Goal: Task Accomplishment & Management: Manage account settings

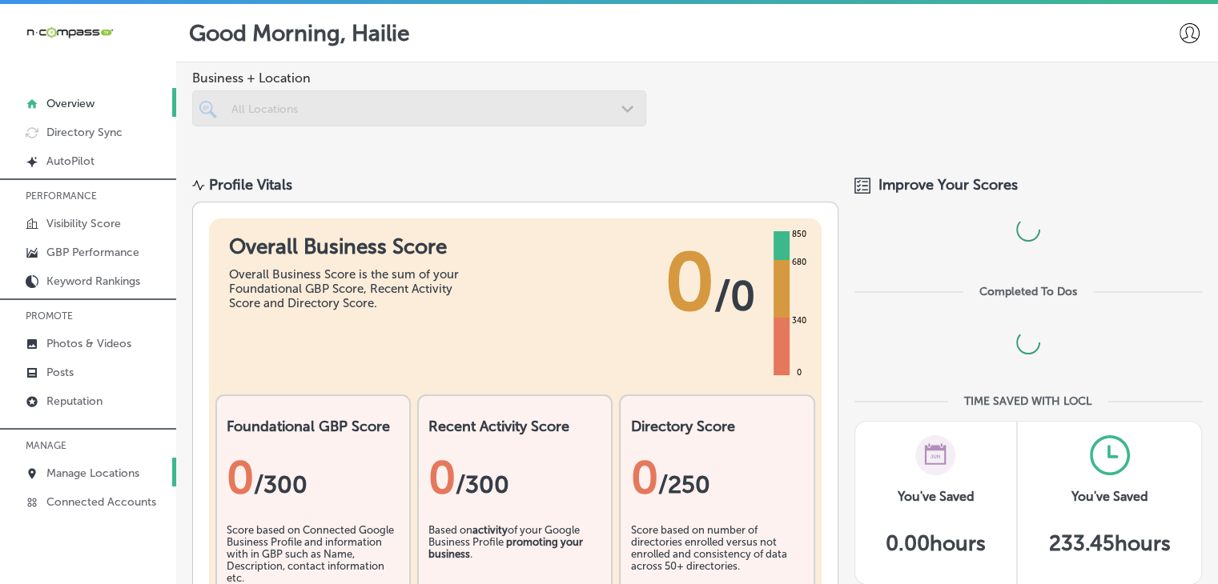
click at [91, 468] on p "Manage Locations" at bounding box center [92, 474] width 93 height 14
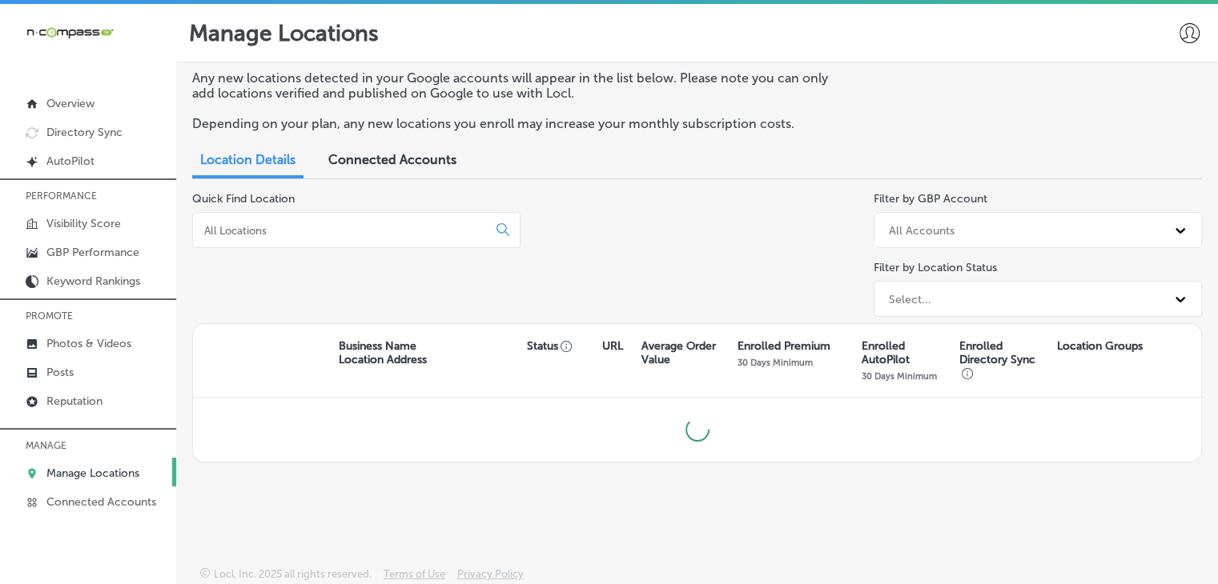
click at [291, 225] on input at bounding box center [343, 230] width 281 height 14
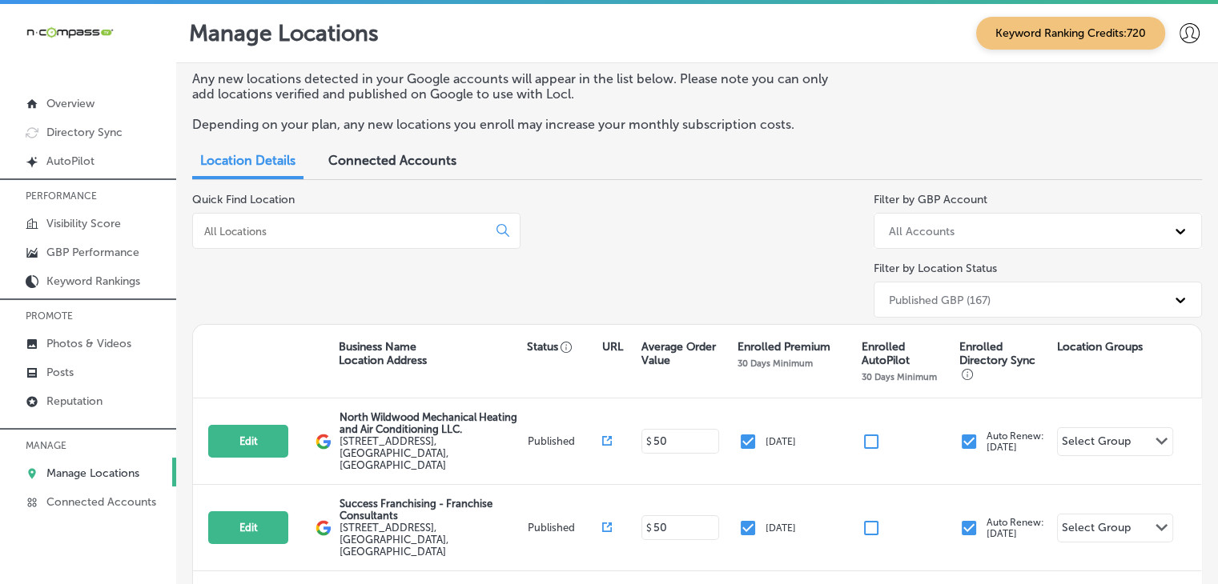
click at [301, 239] on div at bounding box center [356, 231] width 328 height 36
click at [302, 233] on input at bounding box center [343, 231] width 281 height 14
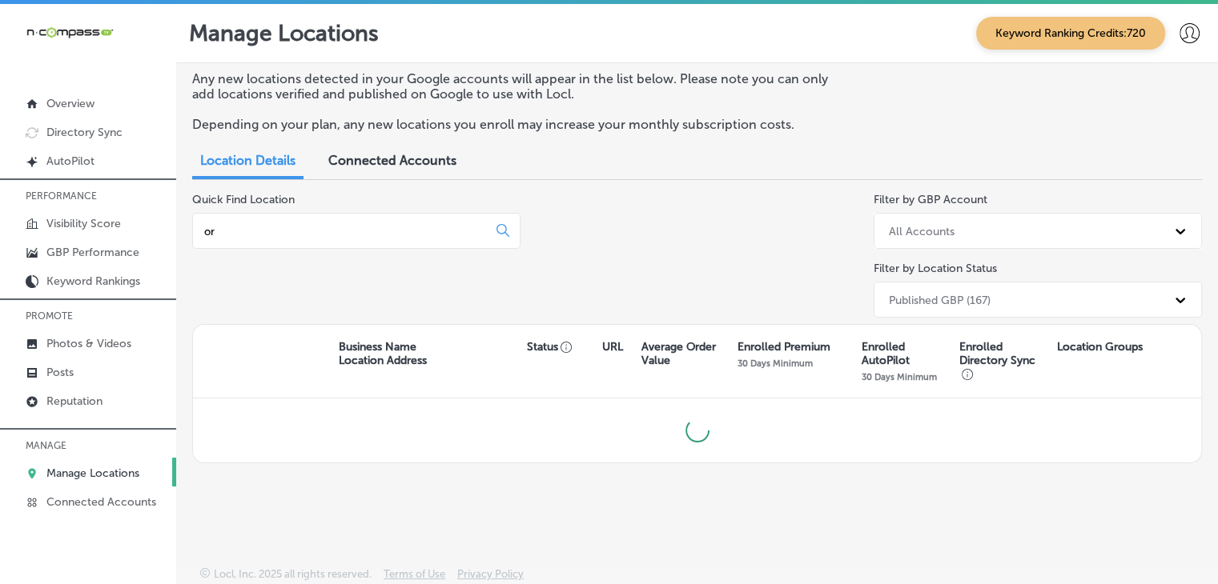
type input "o"
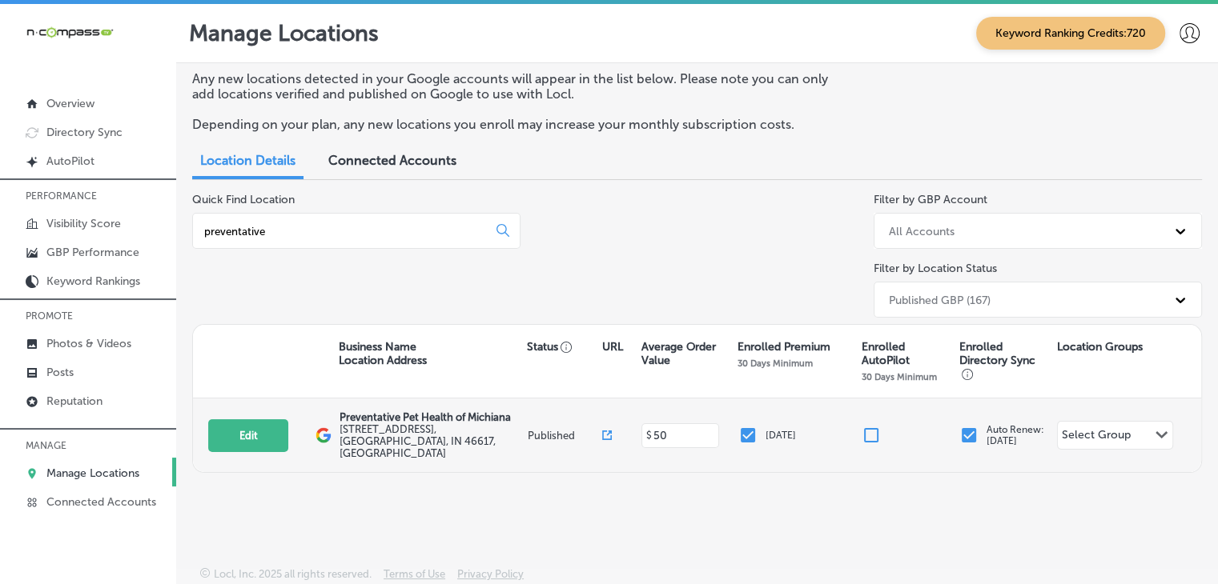
type input "preventative"
click at [304, 433] on div "Edit This location is not published yet." at bounding box center [261, 435] width 107 height 33
click at [271, 419] on button "Edit" at bounding box center [248, 435] width 80 height 33
select select "US"
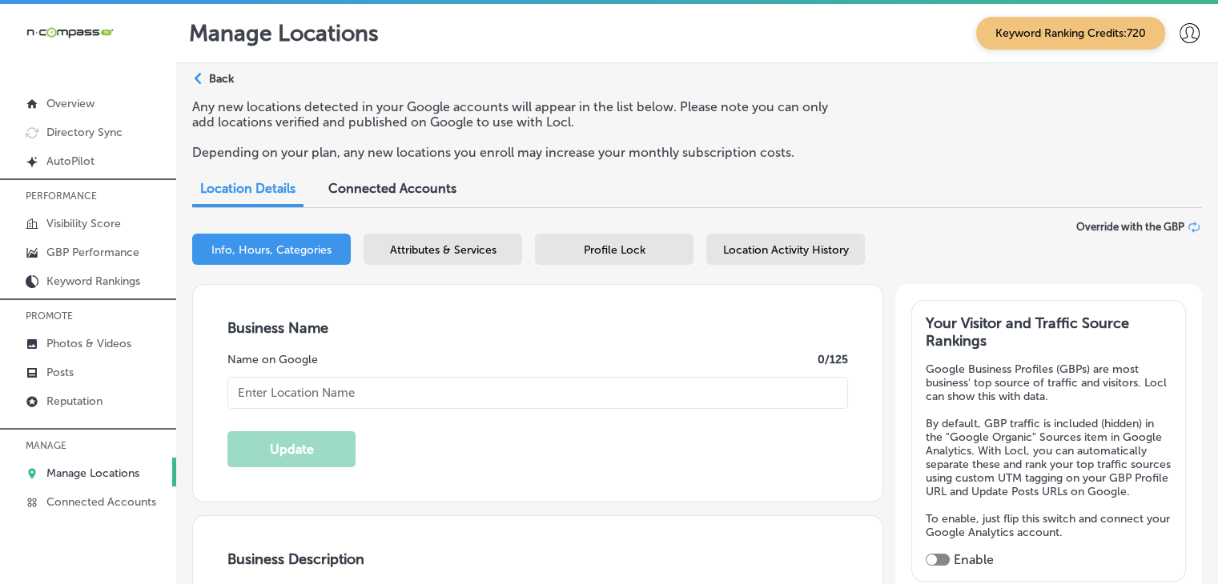
type input "Preventative Pet Health of Michiana"
type textarea "Preventative Pet Health of [PERSON_NAME] provides affordable, customized veteri…"
type input "[STREET_ADDRESS]"
type input "[GEOGRAPHIC_DATA]"
type input "46617"
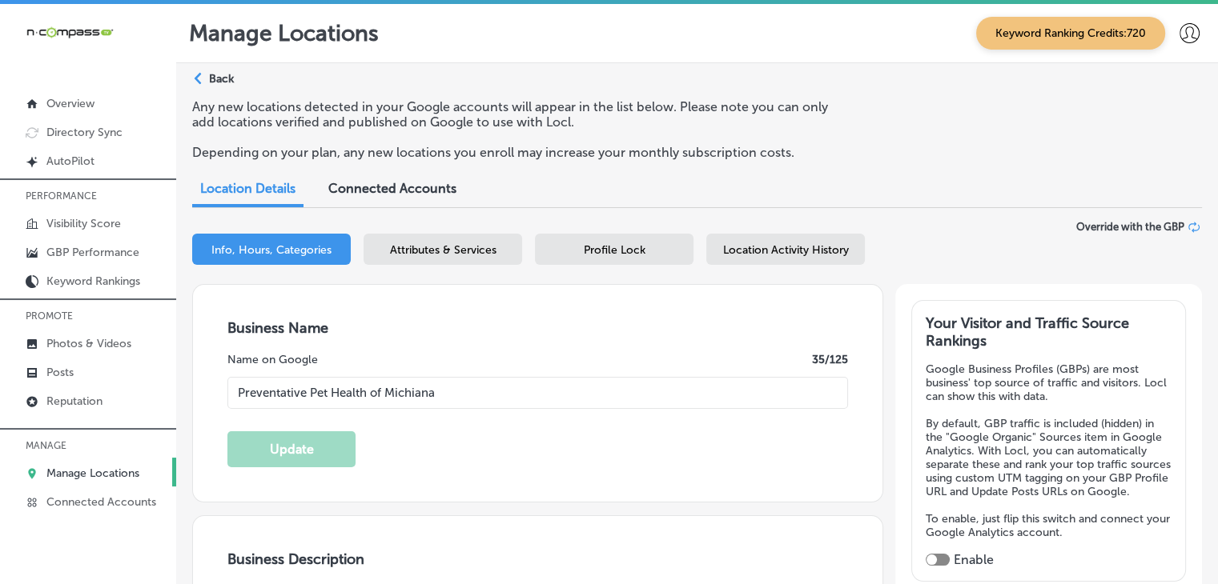
type input "US"
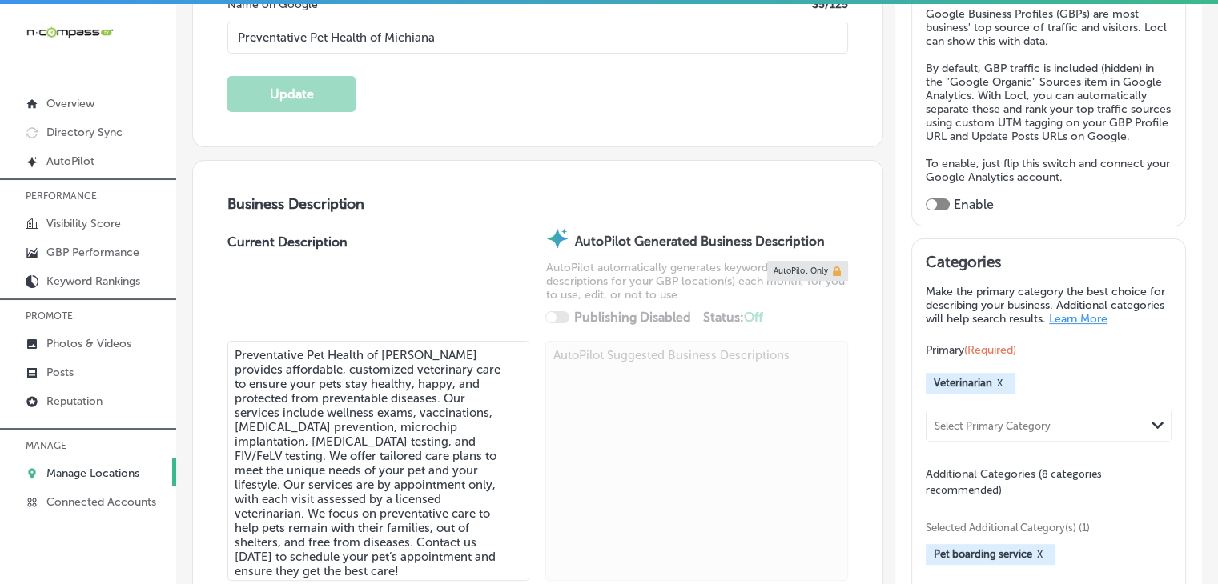
checkbox input "true"
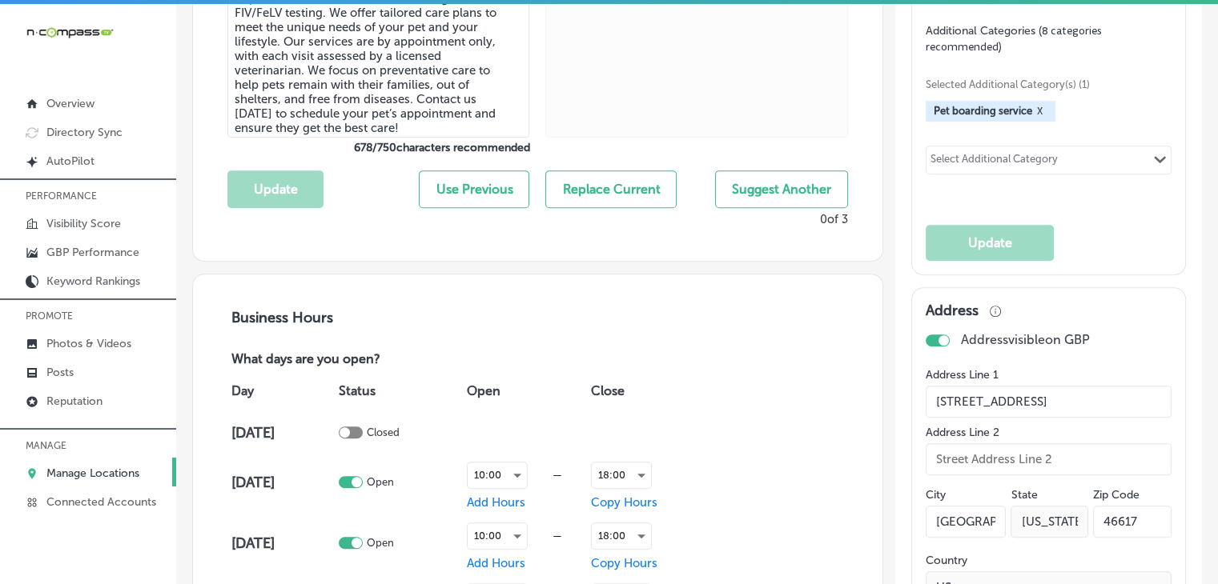
type input "[URL][DOMAIN_NAME]"
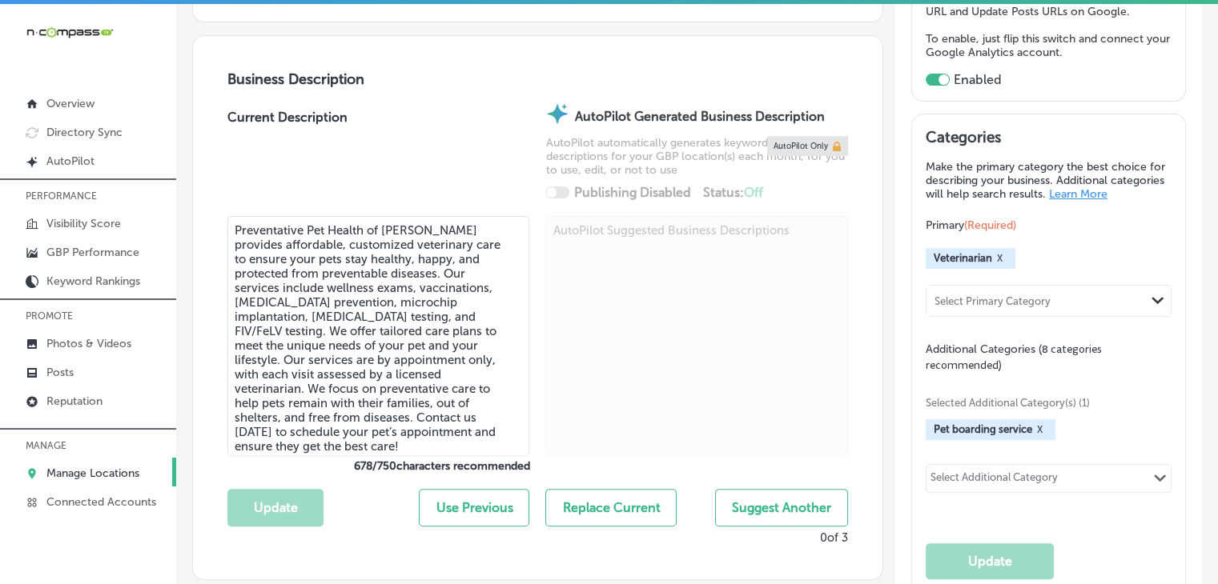
type input "[PHONE_NUMBER]"
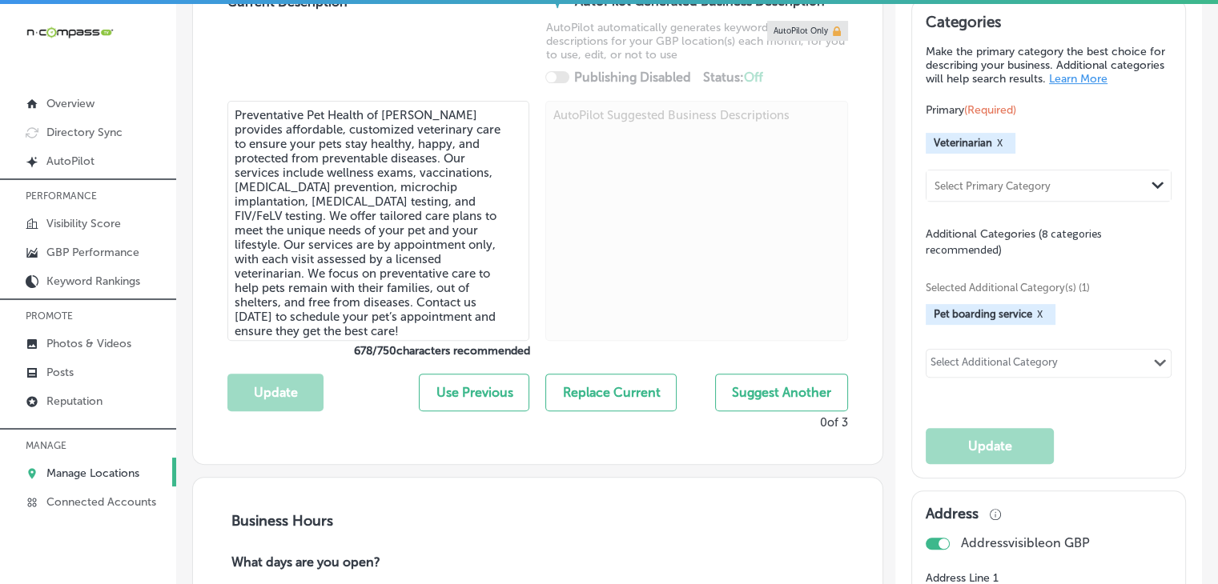
scroll to position [640, 0]
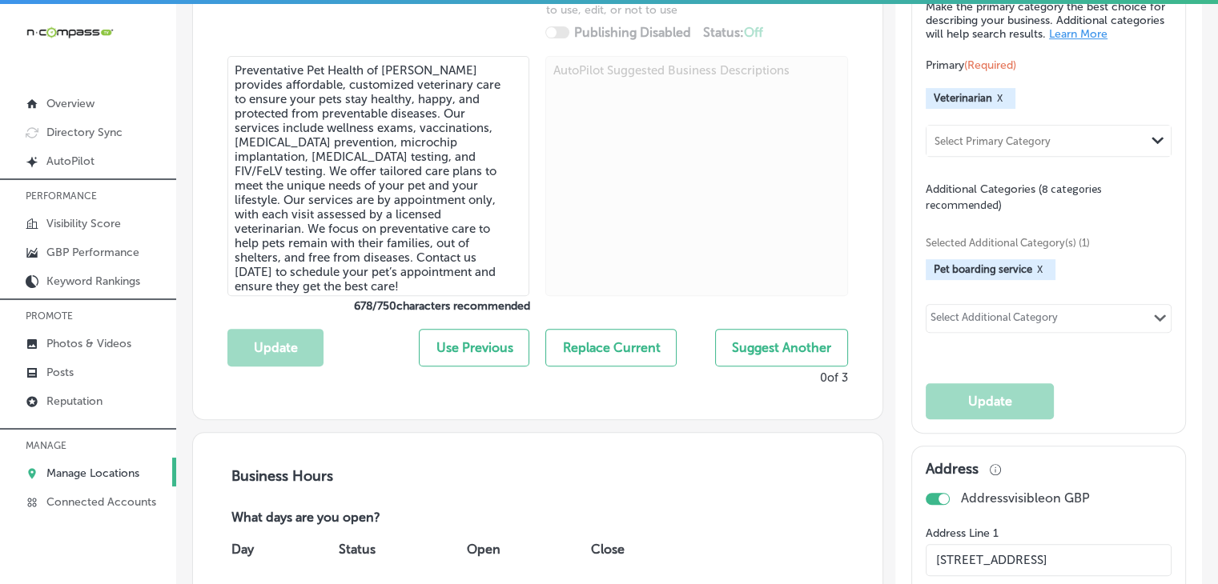
click at [1056, 323] on div "Select Additional Category Path Created with Sketch." at bounding box center [1048, 318] width 244 height 27
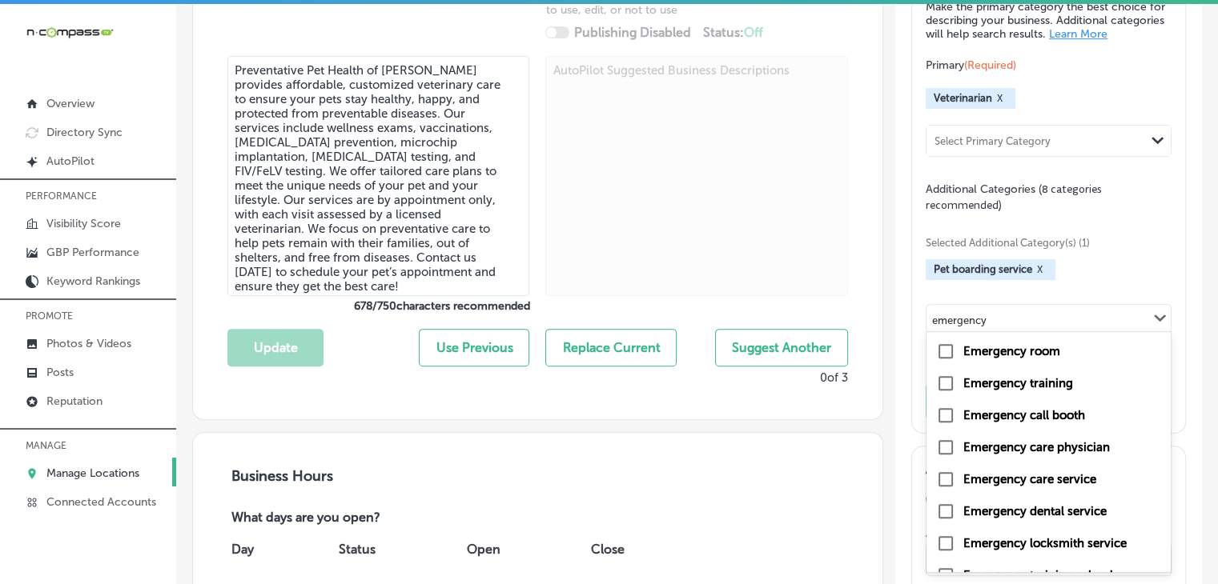
scroll to position [54, 0]
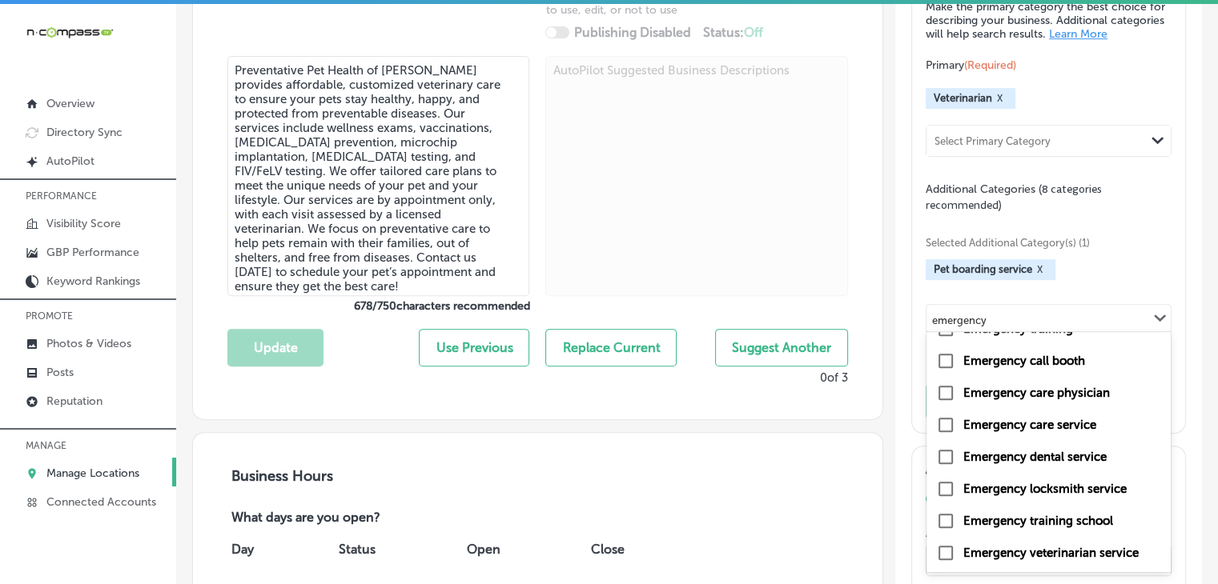
click at [1060, 560] on label "Emergency veterinarian service" at bounding box center [1050, 553] width 175 height 14
type input "emergency"
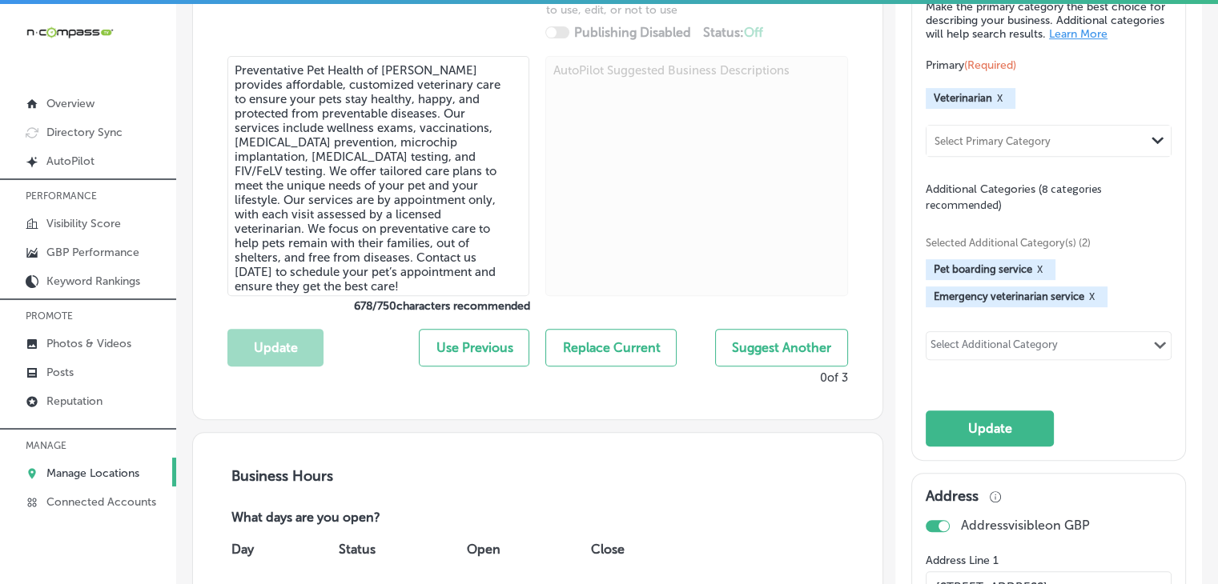
click at [1013, 348] on div "Select Additional Category" at bounding box center [994, 346] width 136 height 22
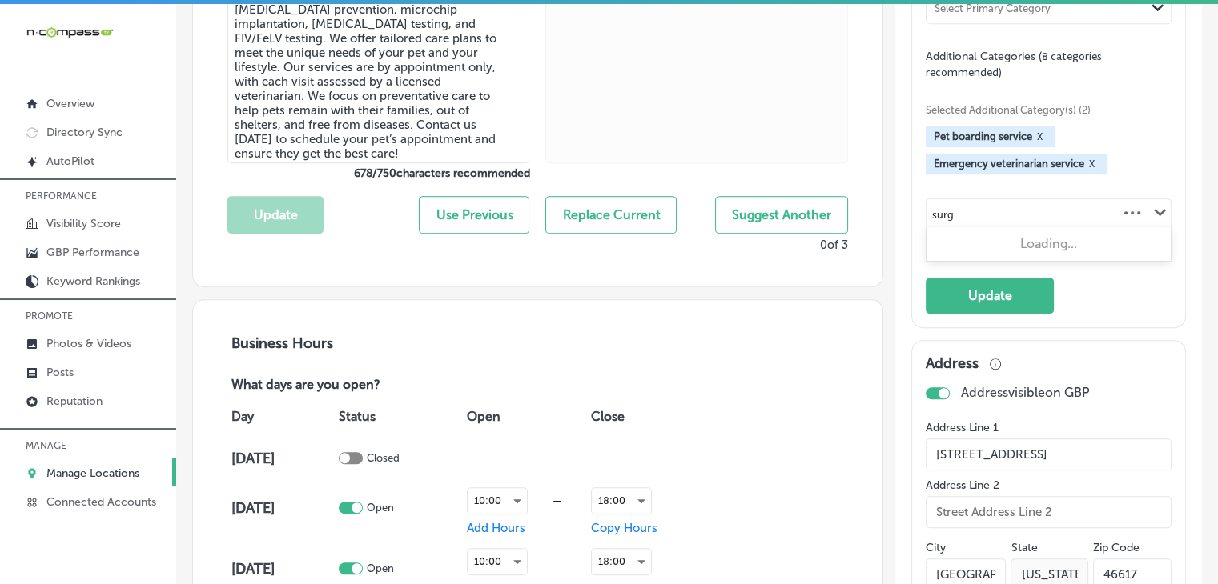
scroll to position [801, 0]
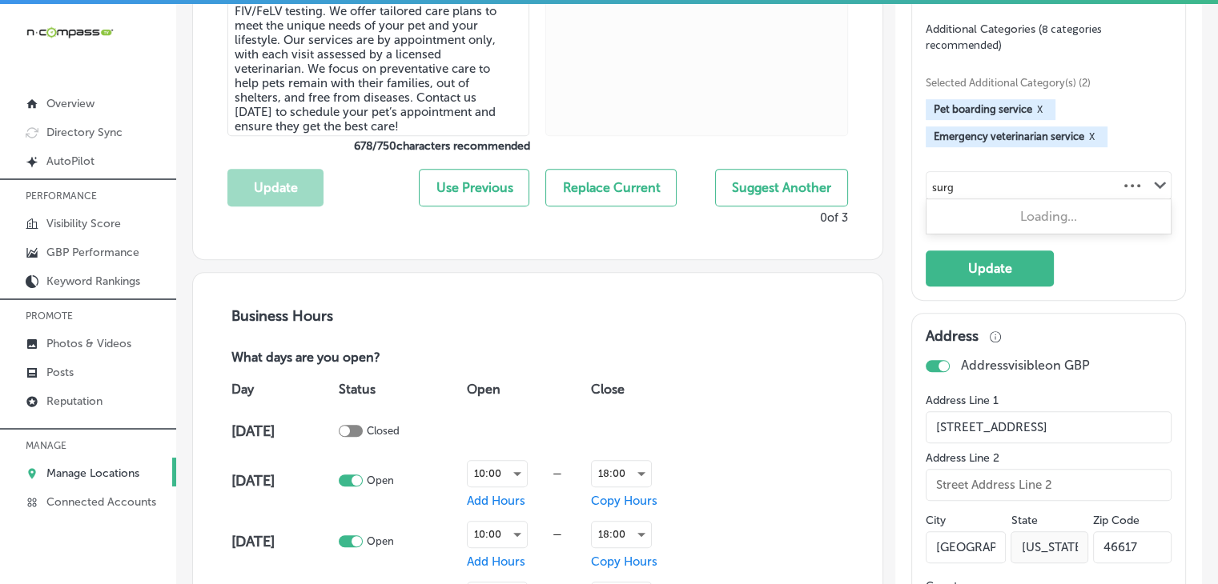
type input "surg"
click at [1126, 271] on div "Categories Make the primary category the best choice for describing your busine…" at bounding box center [1048, 47] width 246 height 479
click at [1101, 178] on div "Selected Additional Category(s) (2) Pet boarding service X Emergency veterinari…" at bounding box center [1048, 136] width 246 height 167
click at [1102, 193] on div "Select Additional Category Path Created with Sketch." at bounding box center [1048, 185] width 244 height 27
click at [1082, 183] on div "Select Additional Category Path Created with Sketch." at bounding box center [1048, 185] width 244 height 27
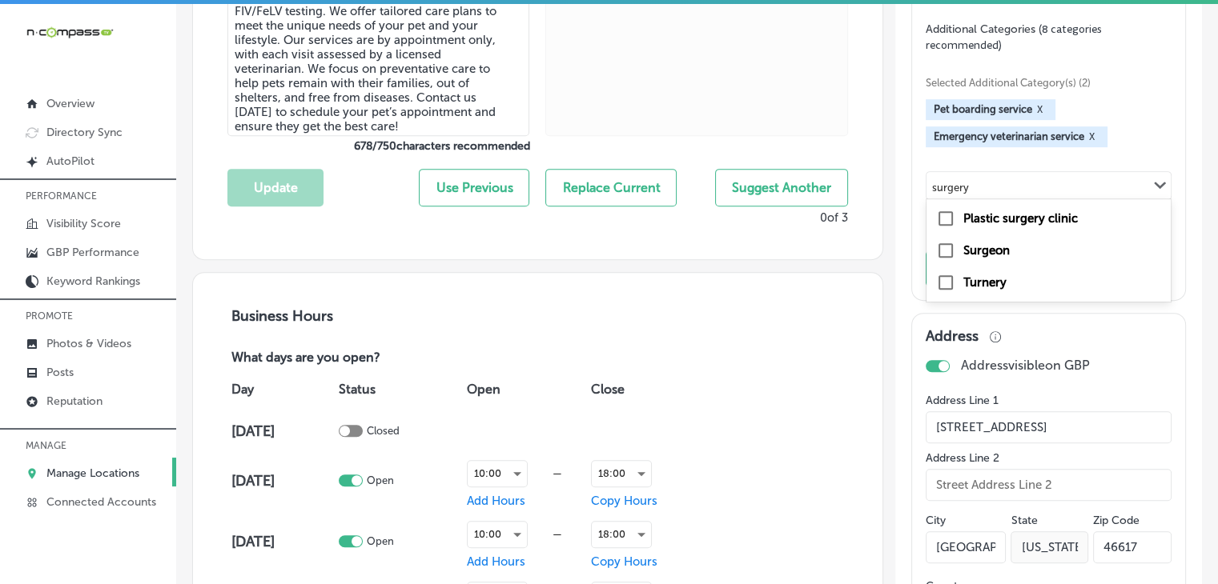
type input "surgery"
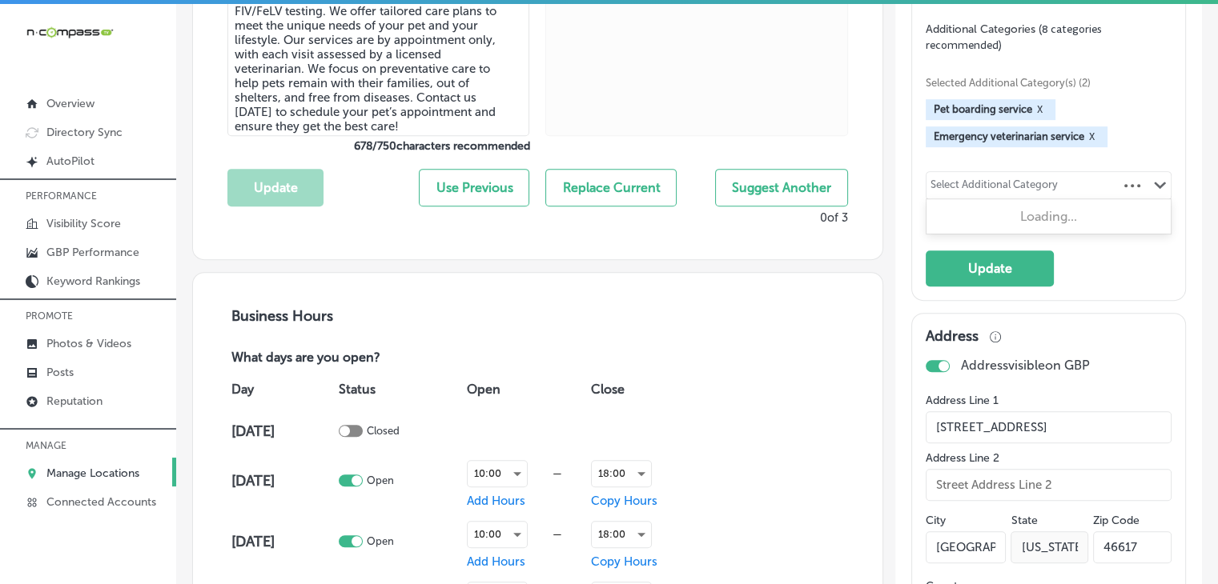
click at [1057, 191] on div "Select Additional Category Path Created with Sketch." at bounding box center [1048, 185] width 244 height 27
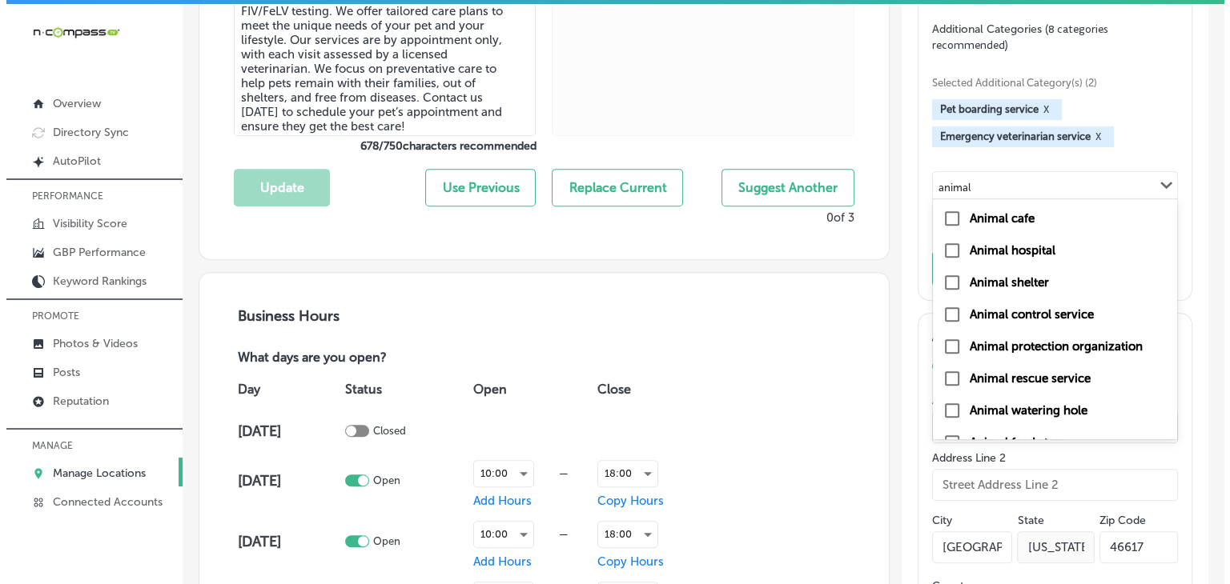
scroll to position [22, 0]
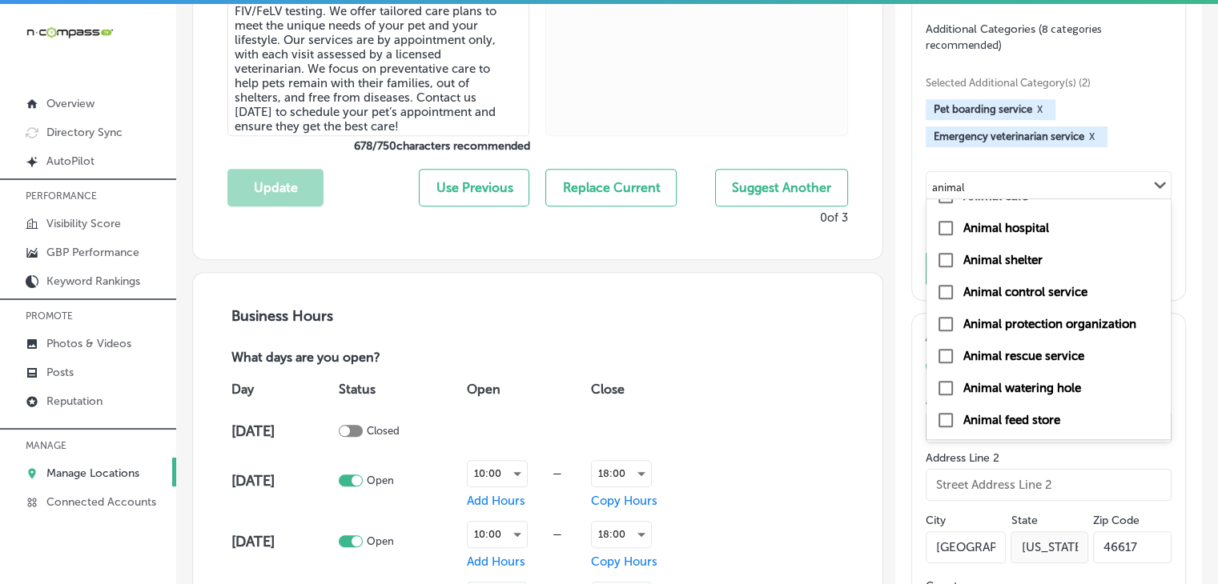
type input "animal"
click at [1162, 146] on div "Categories Make the primary category the best choice for describing your busine…" at bounding box center [1048, 47] width 273 height 506
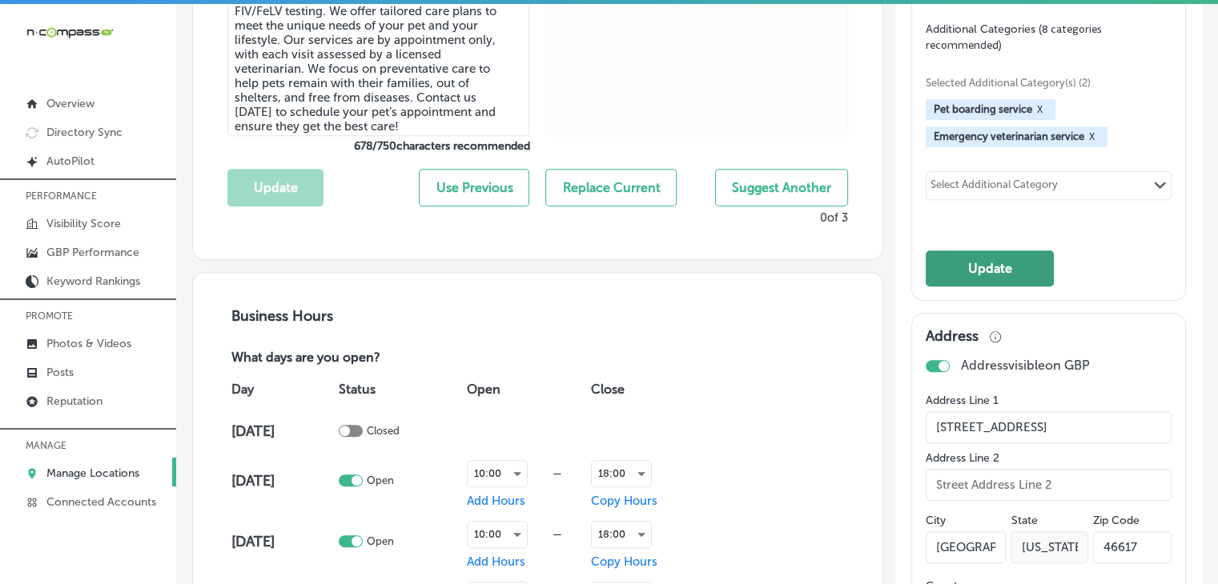
click at [993, 287] on button "Update" at bounding box center [989, 269] width 128 height 36
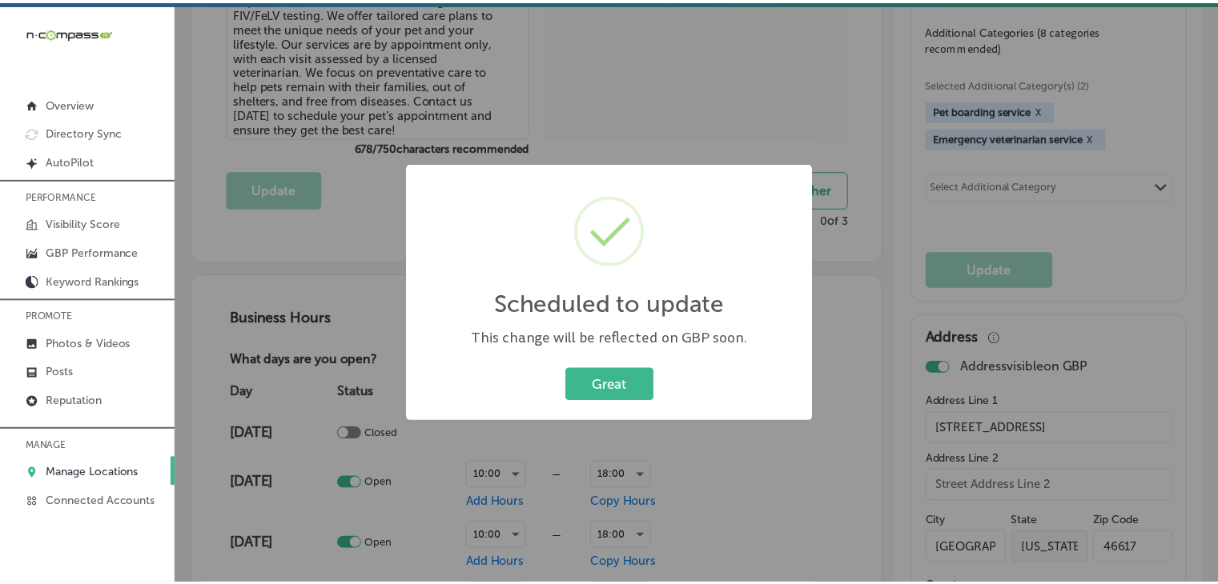
scroll to position [801, 0]
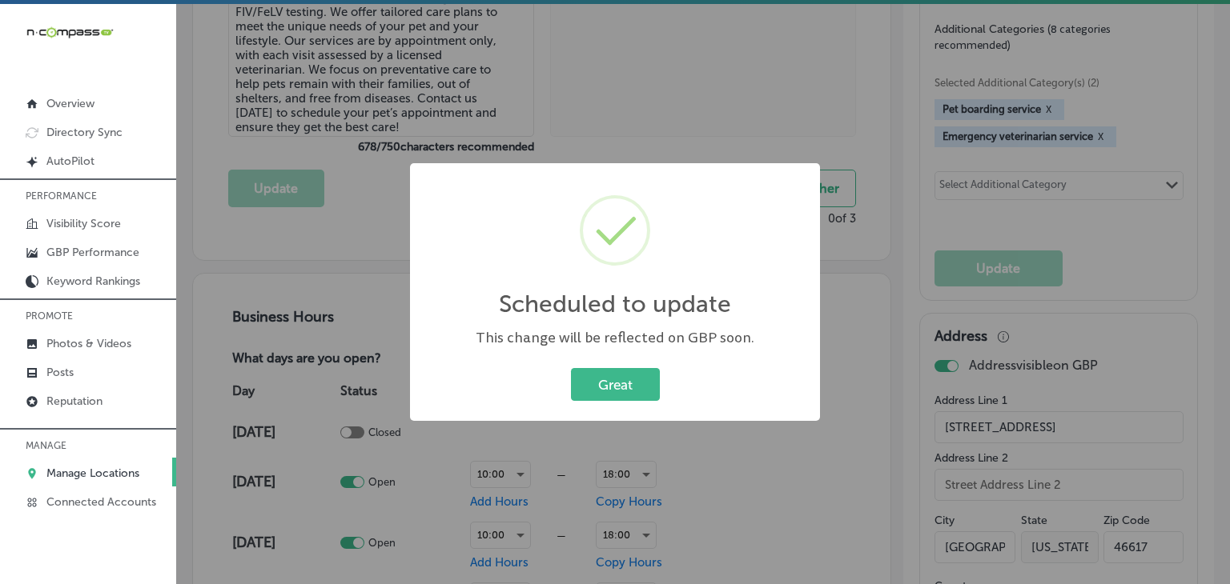
click at [611, 101] on div "Scheduled to update × This change will be reflected on GBP soon. Great Cancel" at bounding box center [615, 292] width 1230 height 584
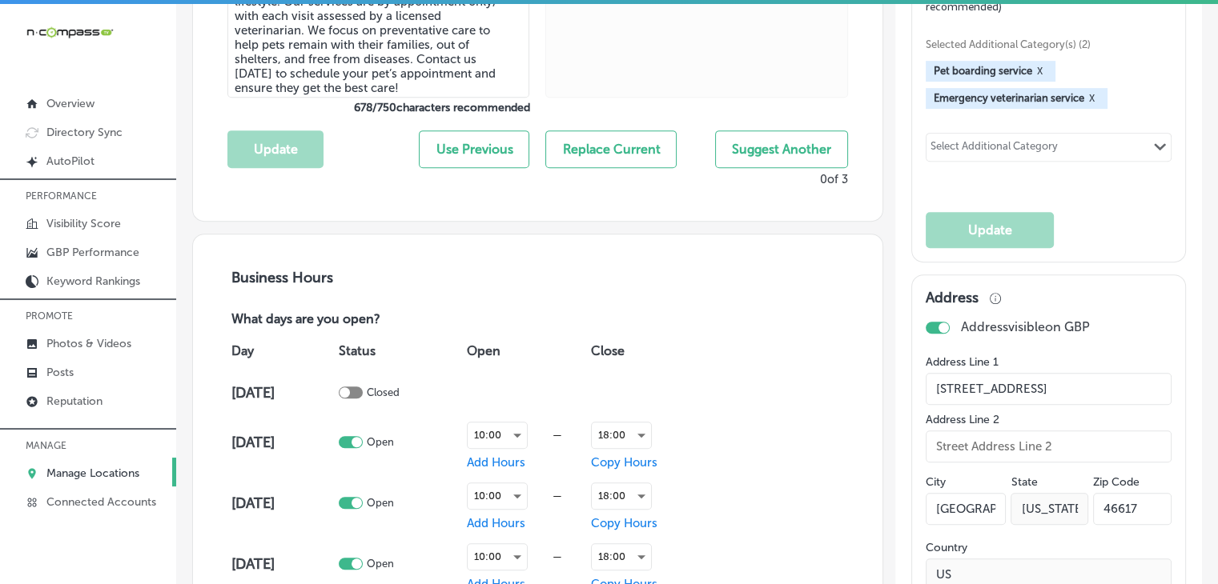
scroll to position [801, 0]
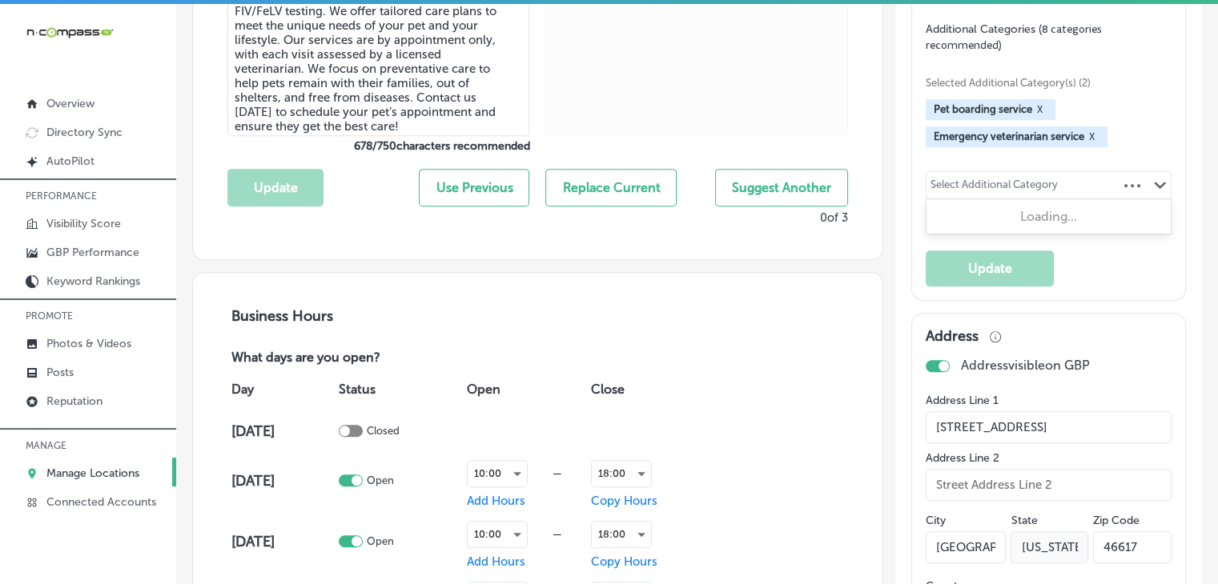
click at [1058, 195] on div "Select Additional Category Path Created with Sketch." at bounding box center [1048, 185] width 244 height 27
type input "vet"
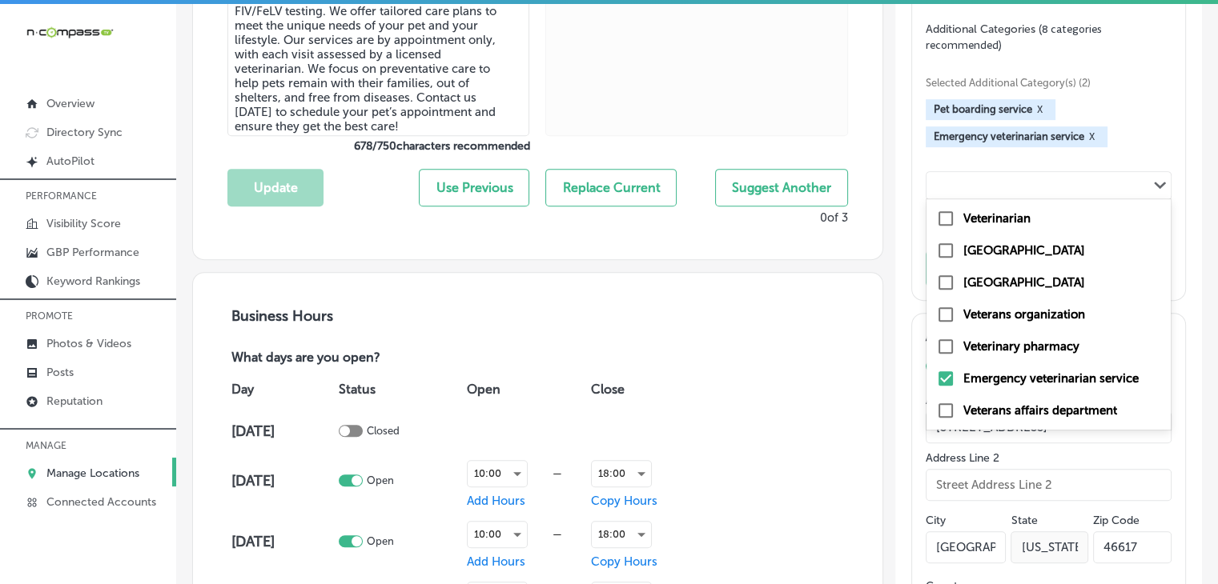
click at [1017, 199] on div "vet Path Created with Sketch." at bounding box center [1048, 185] width 244 height 27
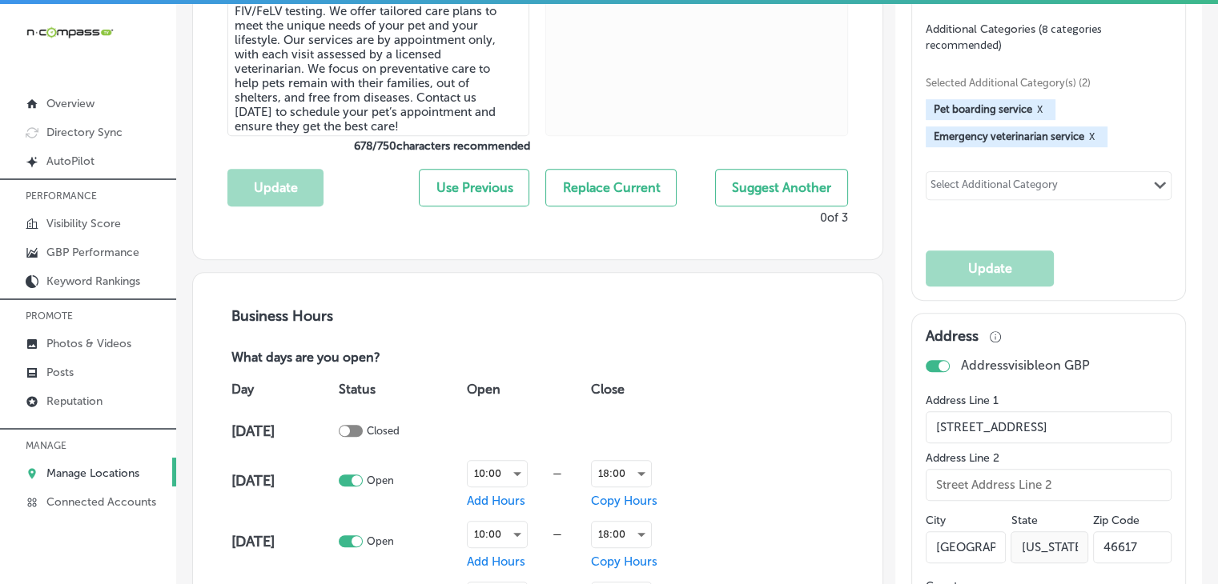
click at [1017, 197] on div "Select Additional Category" at bounding box center [993, 188] width 127 height 18
click at [1009, 191] on div "Select Additional Category" at bounding box center [993, 188] width 127 height 18
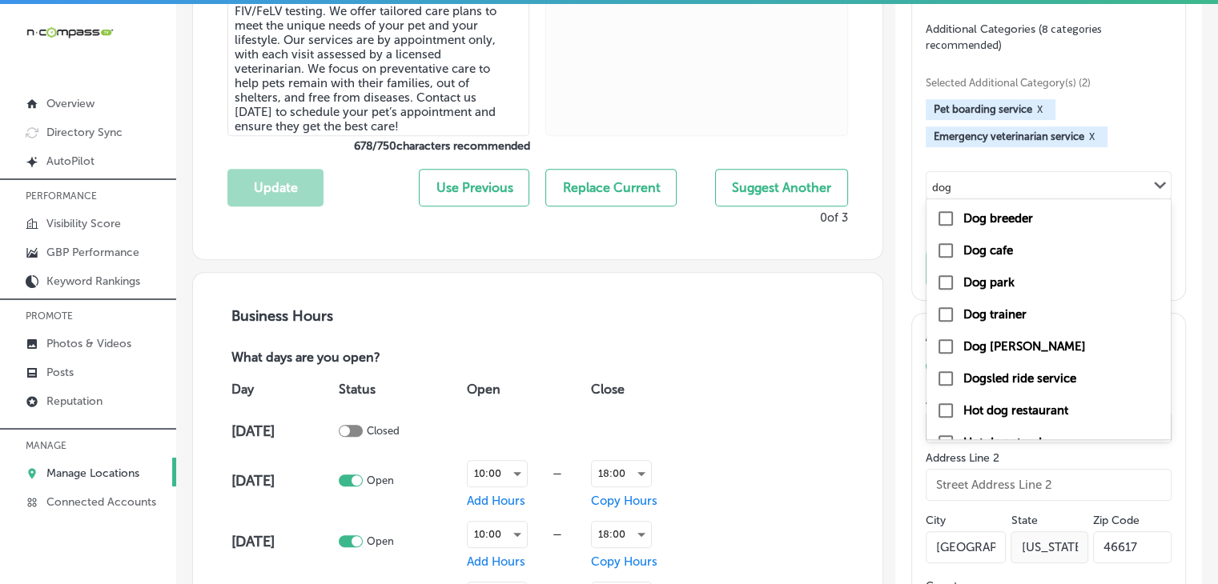
scroll to position [54, 0]
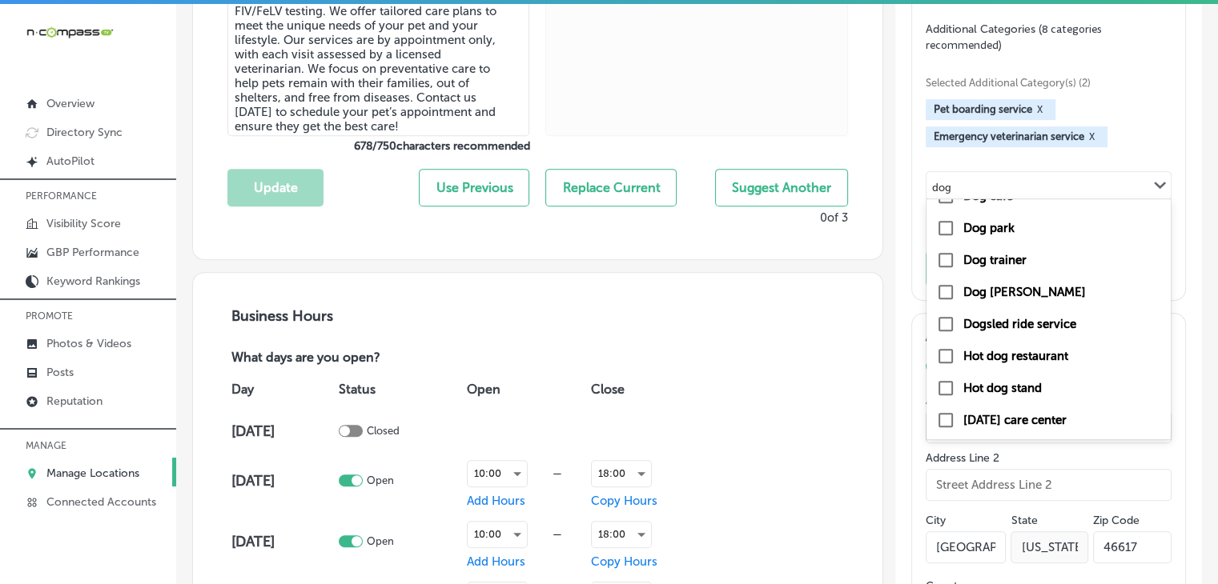
type input "dog"
click at [1158, 138] on div "Pet boarding service X Emergency veterinarian service X" at bounding box center [1048, 123] width 246 height 48
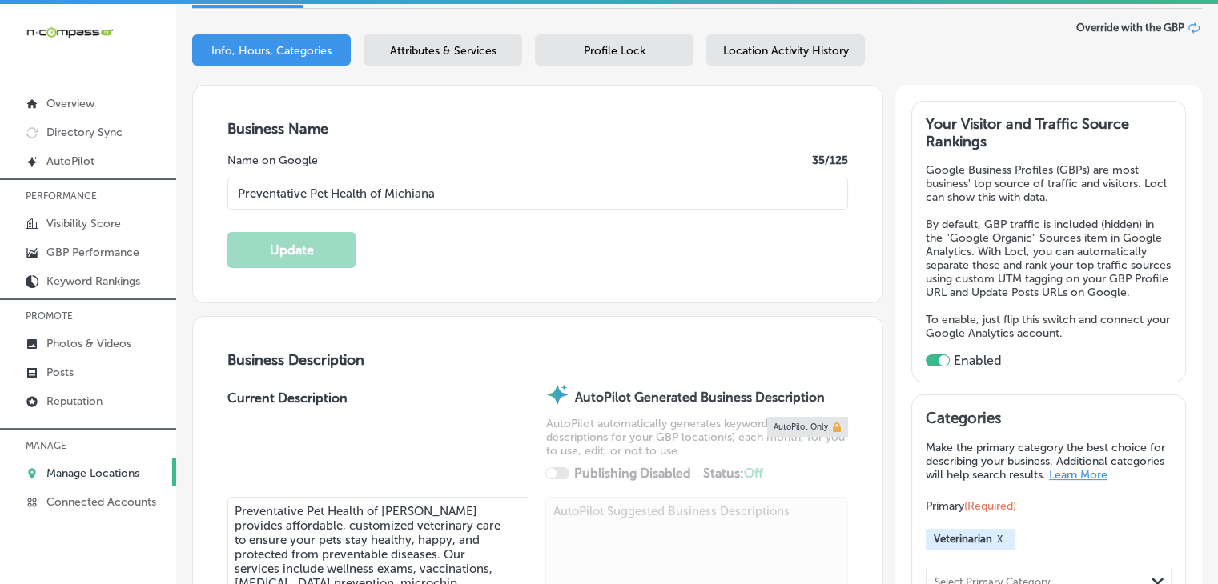
scroll to position [0, 0]
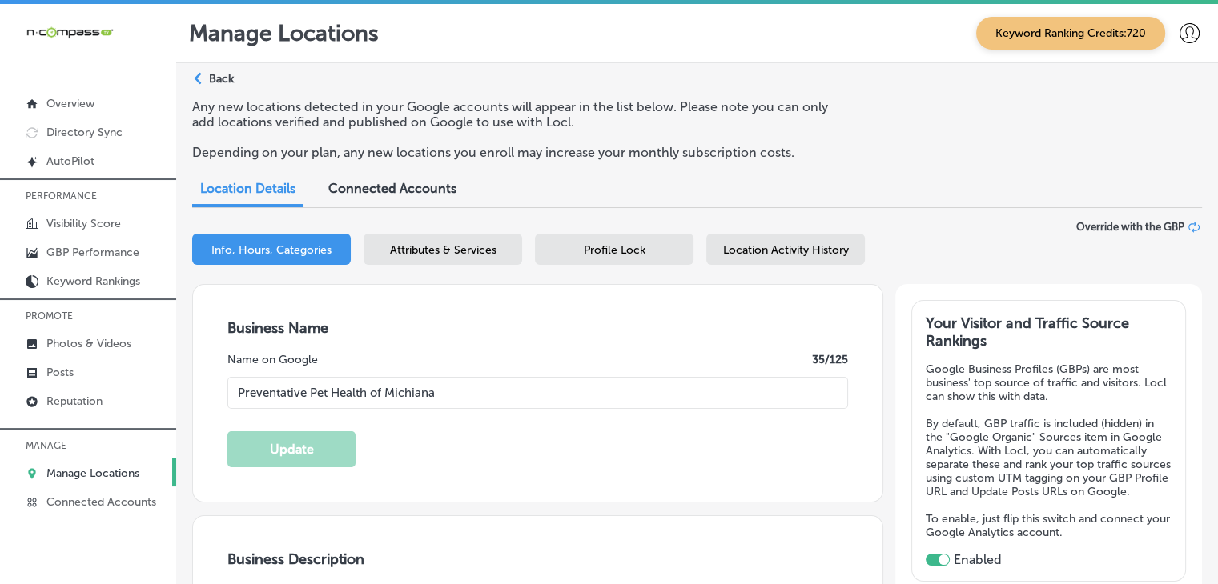
click at [209, 96] on div "Path Created with Sketch. Back" at bounding box center [213, 85] width 42 height 28
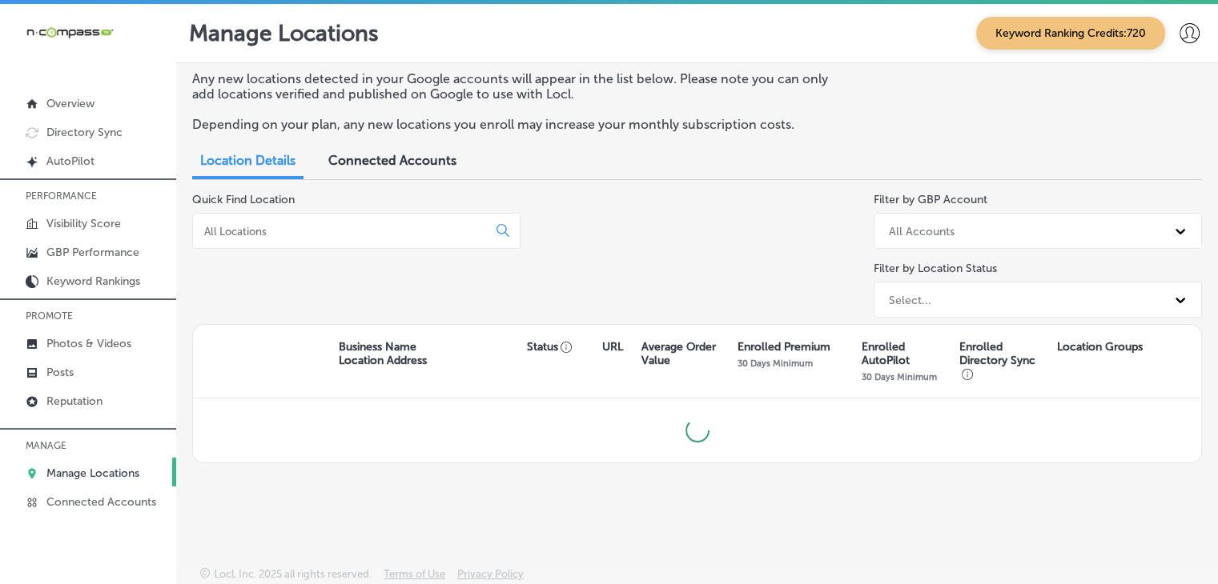
click at [269, 235] on input at bounding box center [343, 231] width 281 height 14
type input "israel"
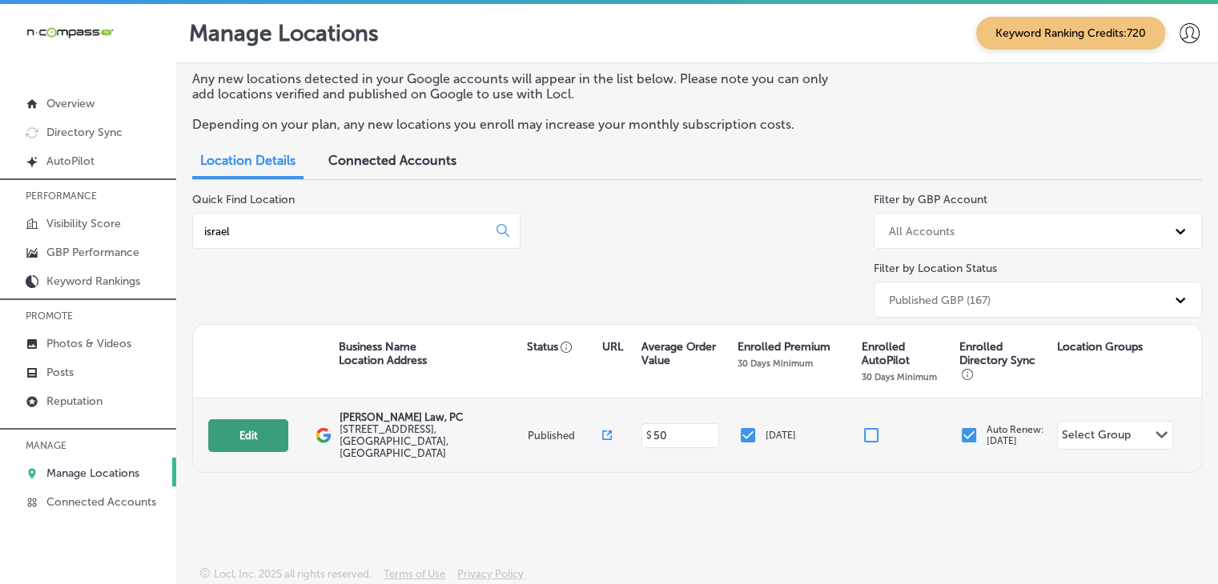
click at [272, 436] on button "Edit" at bounding box center [248, 435] width 80 height 33
select select "US"
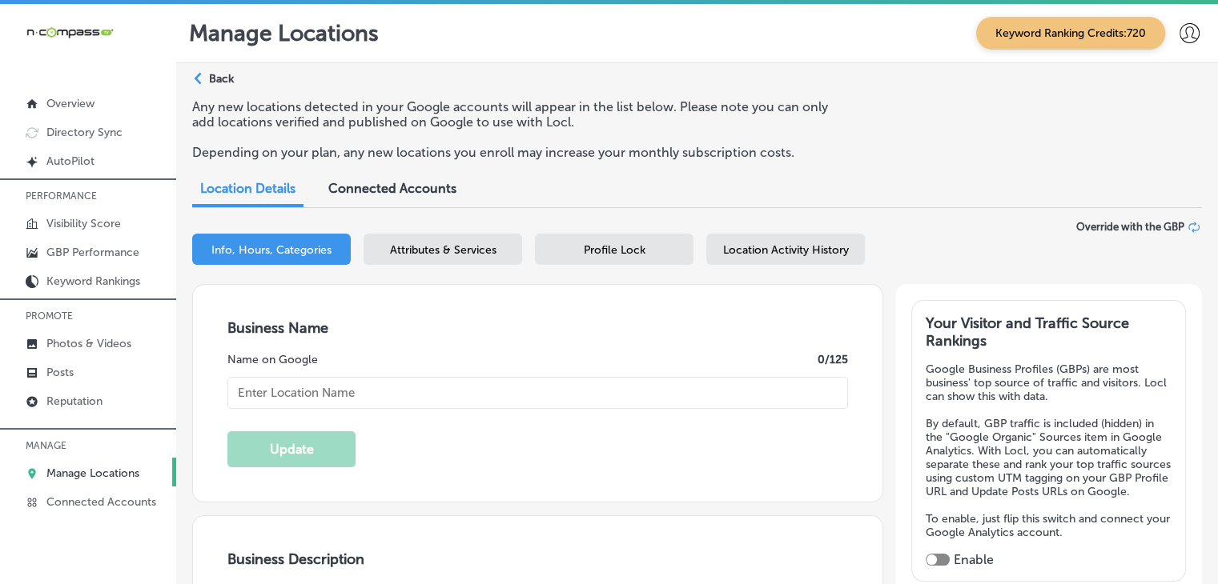
checkbox input "true"
type textarea "Have you been injured in a car accident in the [GEOGRAPHIC_DATA] area? Don't tr…"
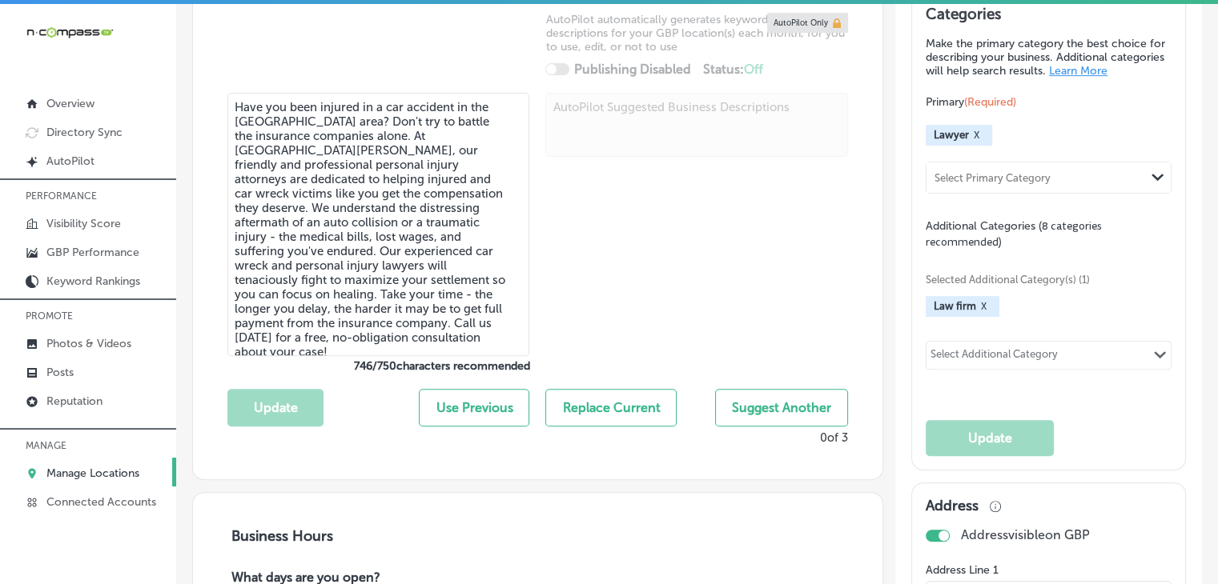
type input "[STREET_ADDRESS]"
type input "Rockwall"
type input "75087"
type input "US"
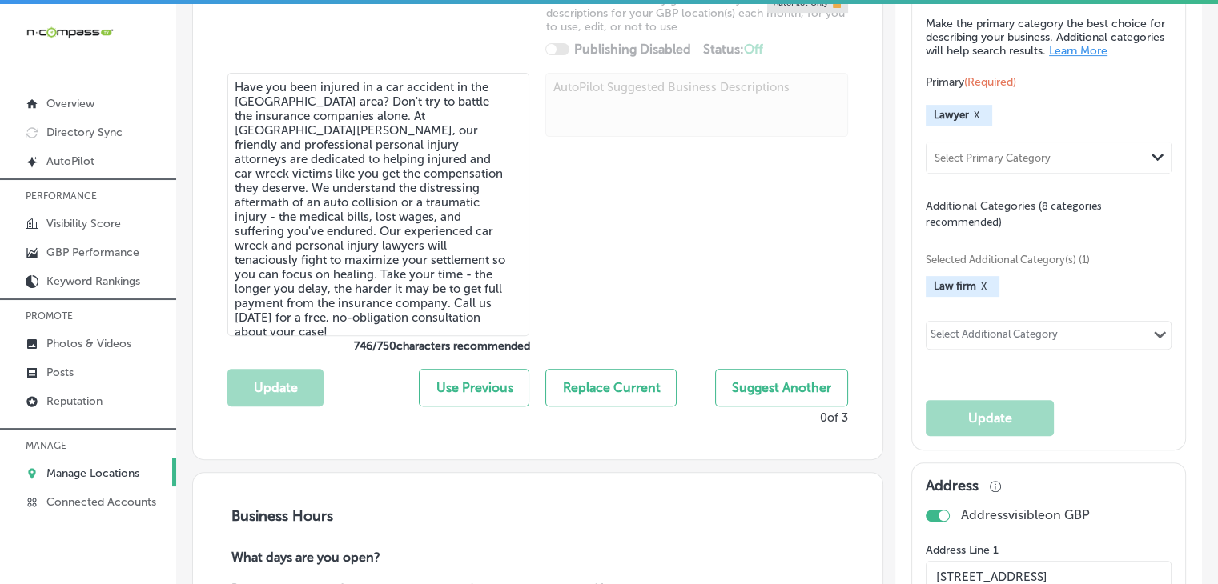
type input "[URL][DOMAIN_NAME]"
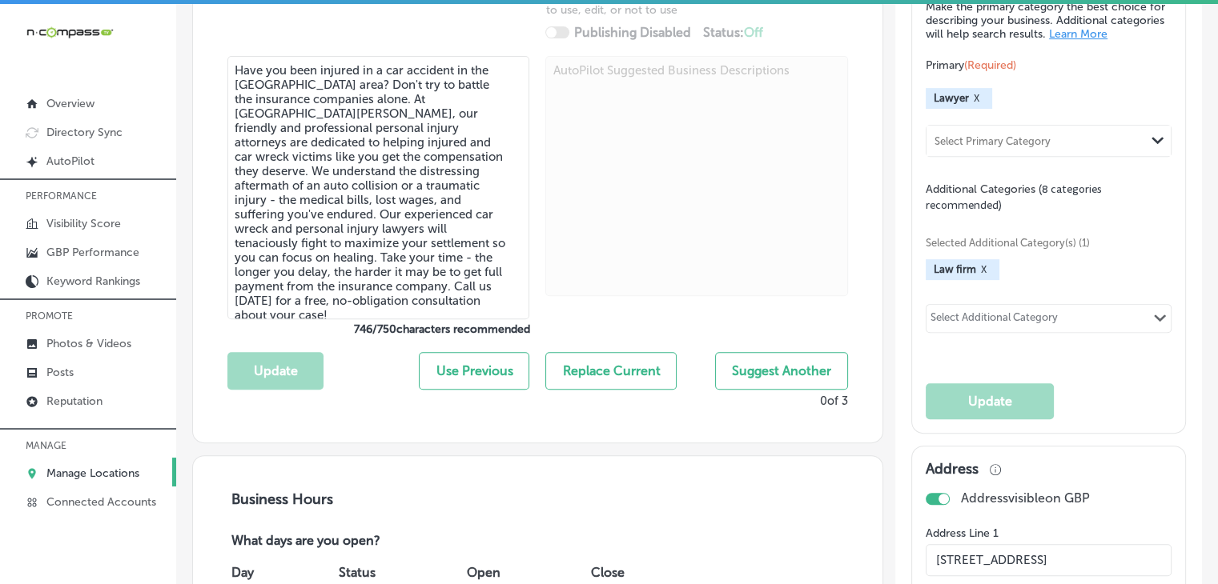
type input "[PERSON_NAME] Law, PC"
type input "[PHONE_NUMBER]"
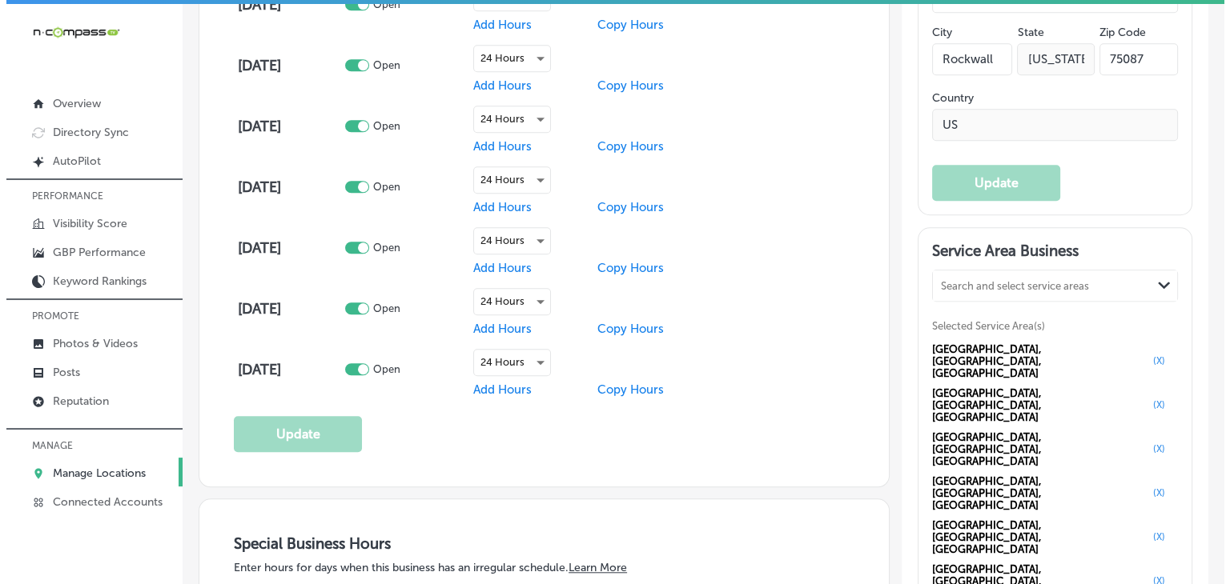
scroll to position [1441, 0]
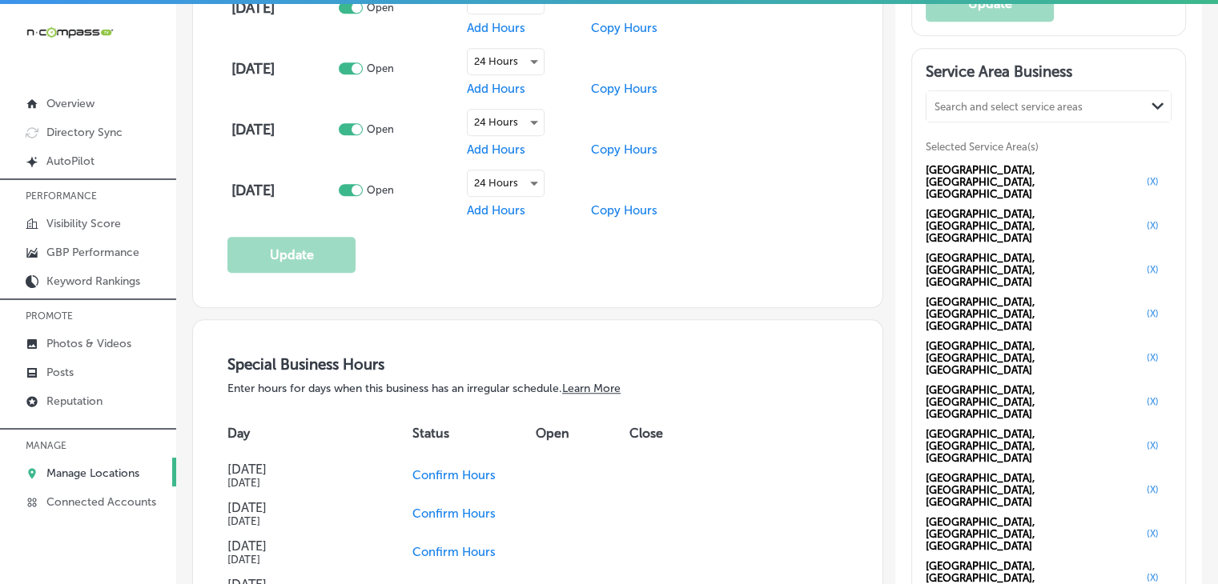
click at [1042, 112] on div "Search and select service areas" at bounding box center [1008, 106] width 148 height 12
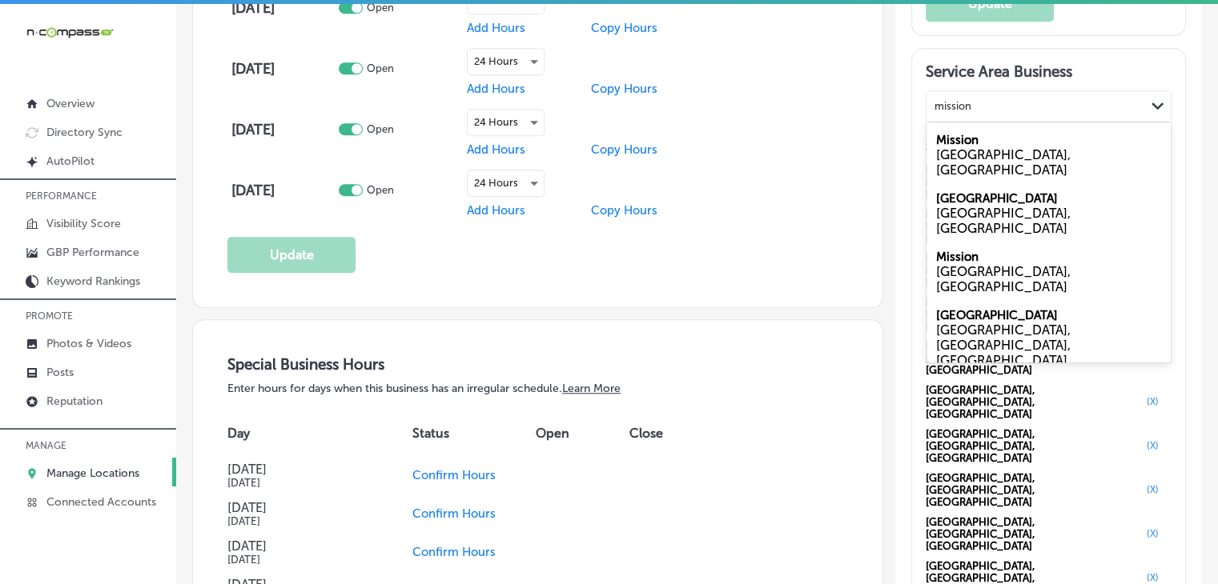
click at [997, 147] on div "Mission [GEOGRAPHIC_DATA], [GEOGRAPHIC_DATA]" at bounding box center [1048, 155] width 244 height 58
type input "mission"
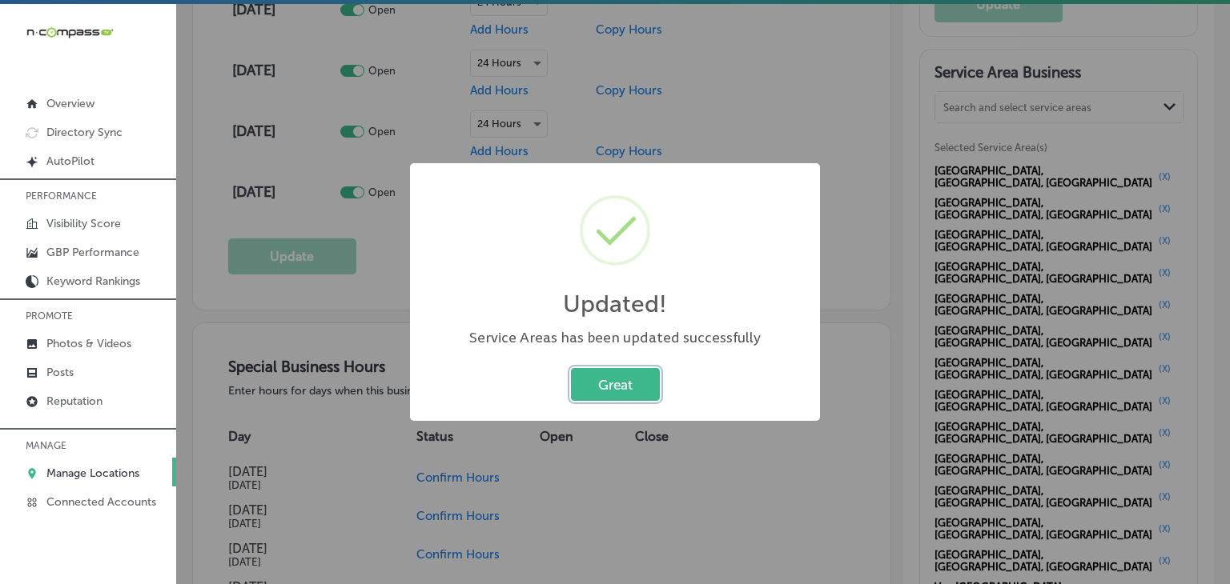
scroll to position [1443, 0]
